Goal: Task Accomplishment & Management: Manage account settings

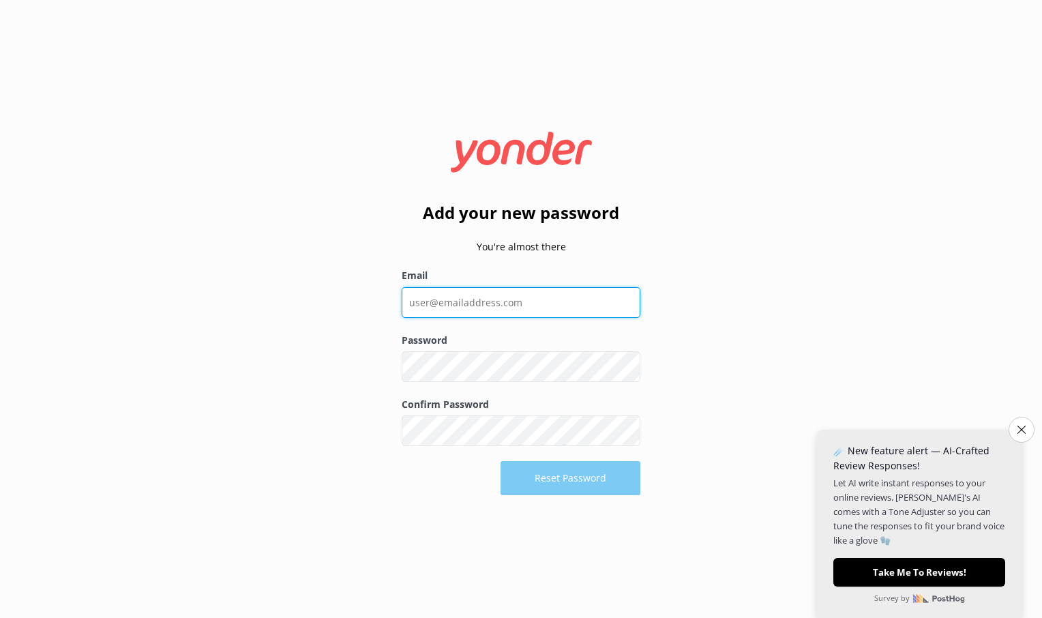
click at [466, 305] on input "Email" at bounding box center [521, 302] width 239 height 31
type input "[EMAIL_ADDRESS][DOMAIN_NAME]"
click at [627, 370] on button "Show password" at bounding box center [626, 367] width 27 height 27
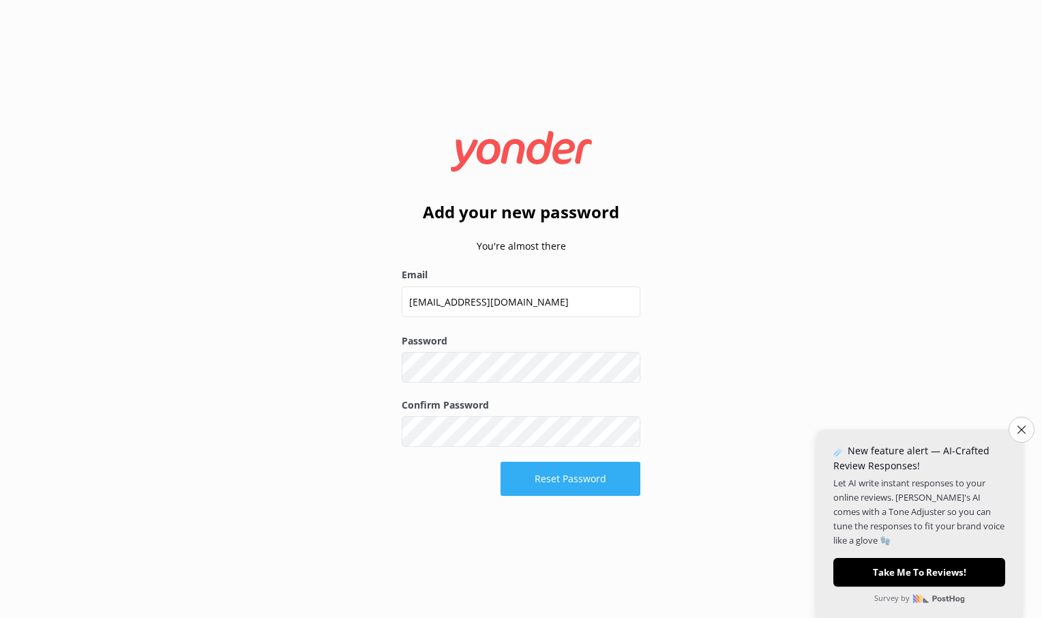
click at [548, 475] on button "Reset Password" at bounding box center [570, 479] width 140 height 34
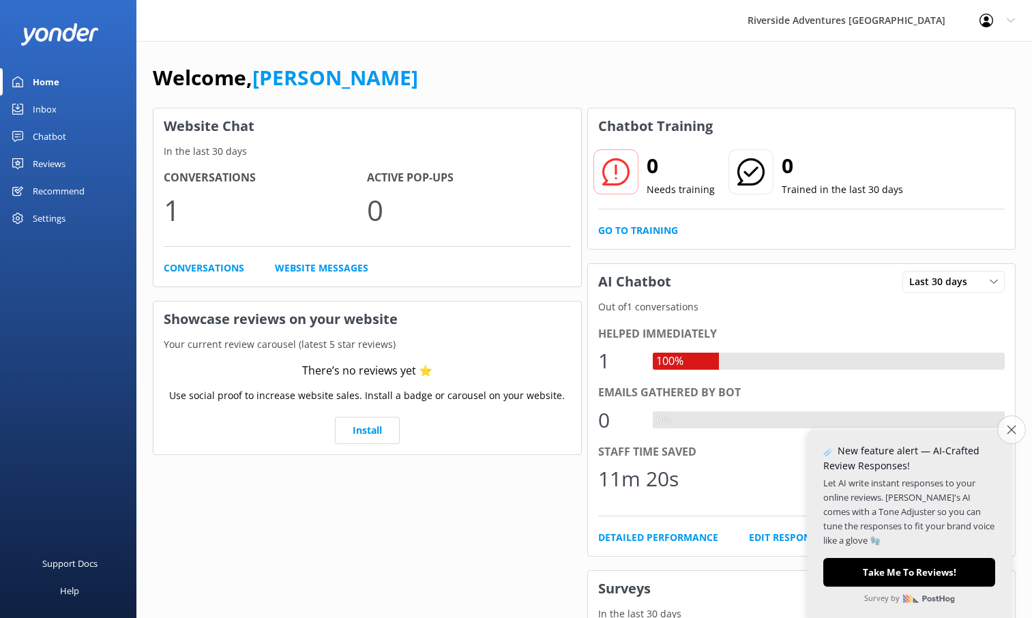
click at [1013, 426] on icon "Close survey" at bounding box center [1010, 429] width 9 height 9
